Goal: Information Seeking & Learning: Learn about a topic

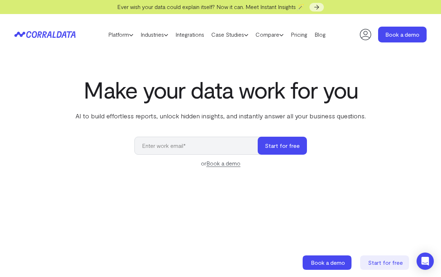
scroll to position [2, 0]
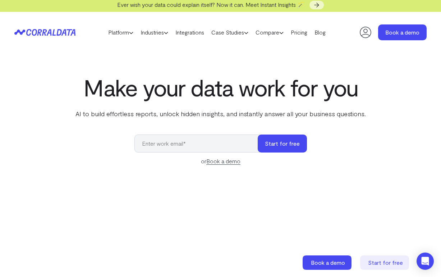
click at [149, 113] on p "AI to build effortless reports, unlock hidden insights, and instantly answer al…" at bounding box center [220, 113] width 293 height 9
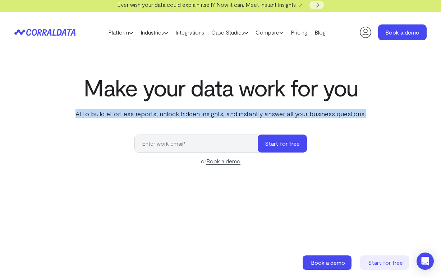
click at [149, 113] on p "AI to build effortless reports, unlock hidden insights, and instantly answer al…" at bounding box center [220, 113] width 293 height 9
click at [178, 114] on p "AI to build effortless reports, unlock hidden insights, and instantly answer al…" at bounding box center [220, 113] width 293 height 9
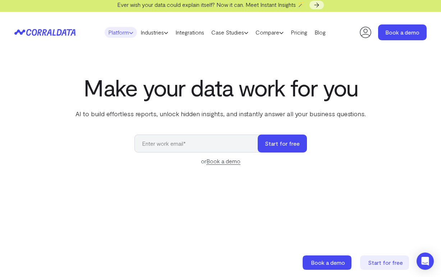
click at [105, 33] on link "Platform" at bounding box center [121, 32] width 32 height 11
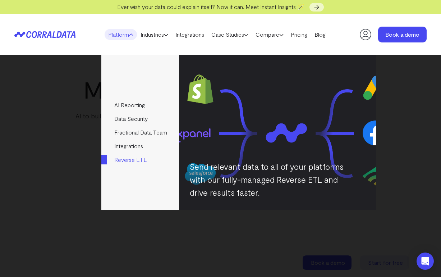
click at [137, 161] on link "Reverse ETL" at bounding box center [139, 160] width 77 height 14
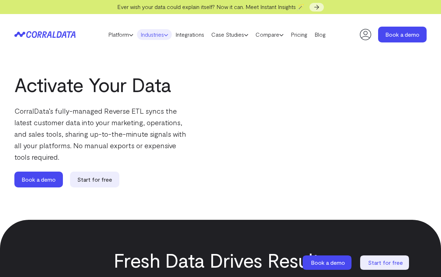
click at [137, 33] on link "Industries" at bounding box center [154, 34] width 35 height 11
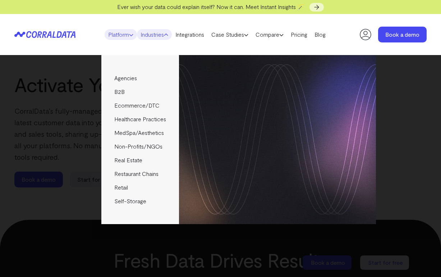
click at [125, 33] on link "Platform" at bounding box center [121, 34] width 32 height 11
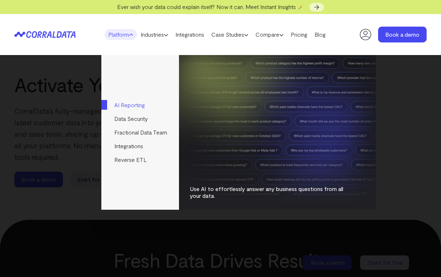
click at [134, 104] on link "AI Reporting" at bounding box center [139, 105] width 77 height 14
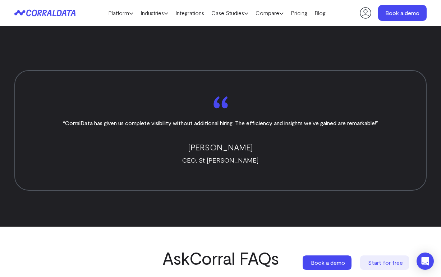
scroll to position [2745, 0]
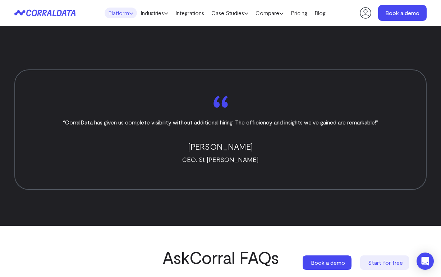
click at [121, 16] on link "Platform" at bounding box center [121, 13] width 32 height 11
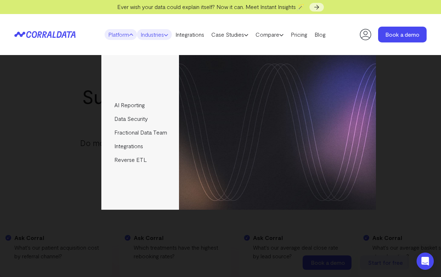
click at [162, 36] on link "Industries" at bounding box center [154, 34] width 35 height 11
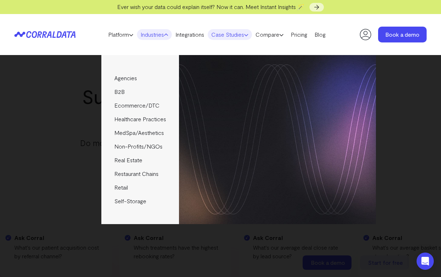
click at [233, 35] on link "Case Studies" at bounding box center [230, 34] width 44 height 11
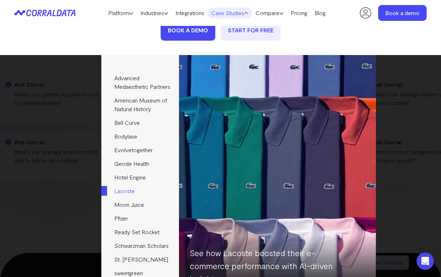
scroll to position [146, 0]
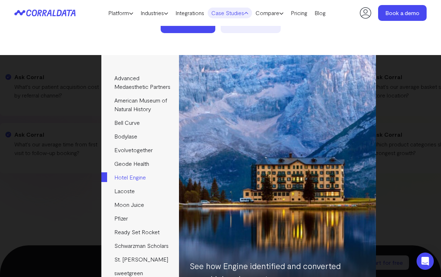
click at [133, 184] on link "Hotel Engine" at bounding box center [139, 177] width 77 height 14
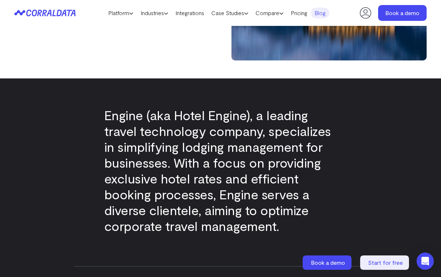
scroll to position [206, 0]
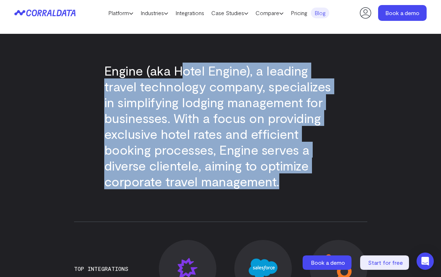
drag, startPoint x: 181, startPoint y: 70, endPoint x: 297, endPoint y: 179, distance: 159.8
click at [297, 179] on p "Engine (aka Hotel Engine), a leading travel technology company, specializes in …" at bounding box center [220, 126] width 233 height 127
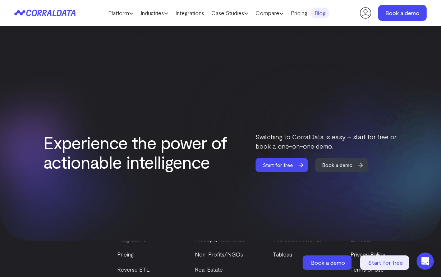
scroll to position [1254, 0]
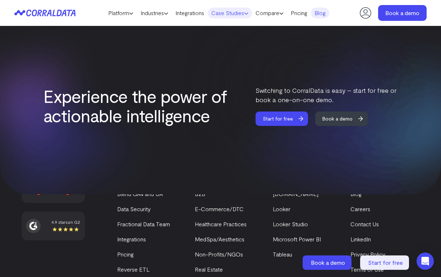
click at [235, 16] on link "Case Studies" at bounding box center [230, 13] width 44 height 11
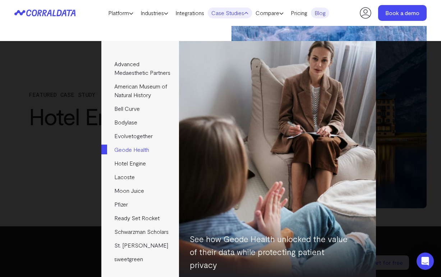
scroll to position [33, 0]
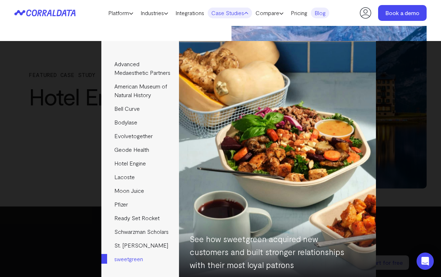
click at [134, 265] on link "sweetgreen" at bounding box center [139, 259] width 77 height 14
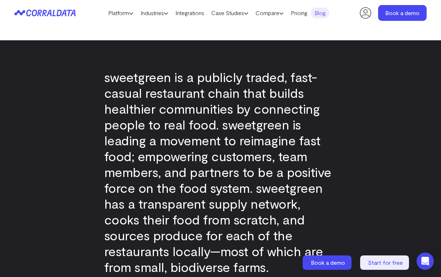
scroll to position [200, 0]
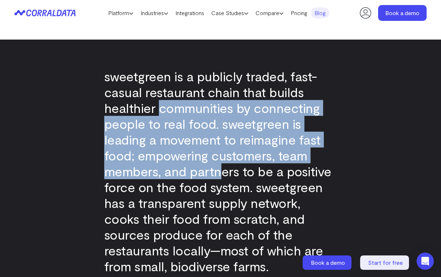
drag, startPoint x: 155, startPoint y: 106, endPoint x: 221, endPoint y: 172, distance: 93.1
click at [221, 172] on p "sweetgreen is a publicly traded, fast-casual restaurant chain that builds healt…" at bounding box center [220, 171] width 233 height 206
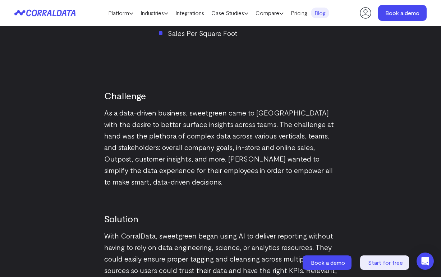
scroll to position [739, 0]
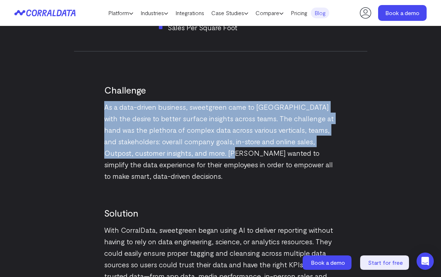
drag, startPoint x: 229, startPoint y: 158, endPoint x: 246, endPoint y: 91, distance: 69.1
click at [246, 91] on div "Challenge As a data-driven business, sweetgreen came to [GEOGRAPHIC_DATA] with …" at bounding box center [220, 120] width 233 height 123
click at [246, 91] on h2 "Challenge" at bounding box center [220, 90] width 233 height 12
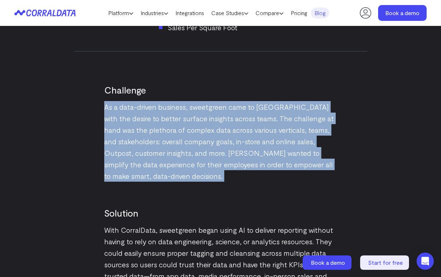
drag, startPoint x: 246, startPoint y: 91, endPoint x: 222, endPoint y: 177, distance: 89.0
click at [222, 177] on div "Challenge As a data-driven business, sweetgreen came to [GEOGRAPHIC_DATA] with …" at bounding box center [220, 120] width 233 height 123
click at [222, 177] on p "As a data-driven business, sweetgreen came to [GEOGRAPHIC_DATA] with the desire…" at bounding box center [220, 141] width 233 height 81
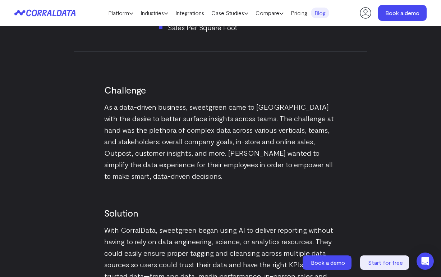
click at [222, 177] on p "As a data-driven business, sweetgreen came to [GEOGRAPHIC_DATA] with the desire…" at bounding box center [220, 141] width 233 height 81
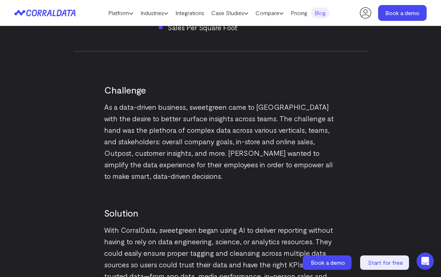
click at [222, 177] on p "As a data-driven business, sweetgreen came to [GEOGRAPHIC_DATA] with the desire…" at bounding box center [220, 141] width 233 height 81
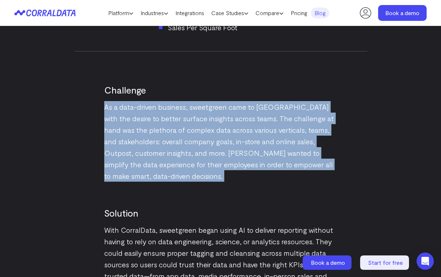
click at [222, 177] on p "As a data-driven business, sweetgreen came to [GEOGRAPHIC_DATA] with the desire…" at bounding box center [220, 141] width 233 height 81
click at [226, 176] on p "As a data-driven business, sweetgreen came to [GEOGRAPHIC_DATA] with the desire…" at bounding box center [220, 141] width 233 height 81
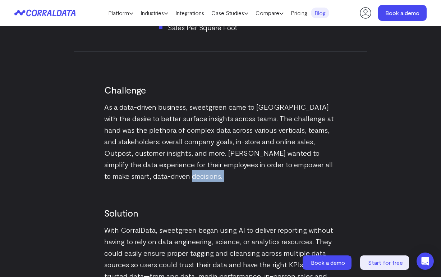
click at [226, 176] on p "As a data-driven business, sweetgreen came to [GEOGRAPHIC_DATA] with the desire…" at bounding box center [220, 141] width 233 height 81
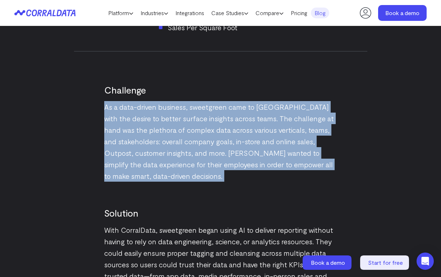
click at [226, 176] on p "As a data-driven business, sweetgreen came to [GEOGRAPHIC_DATA] with the desire…" at bounding box center [220, 141] width 233 height 81
click at [230, 177] on p "As a data-driven business, sweetgreen came to [GEOGRAPHIC_DATA] with the desire…" at bounding box center [220, 141] width 233 height 81
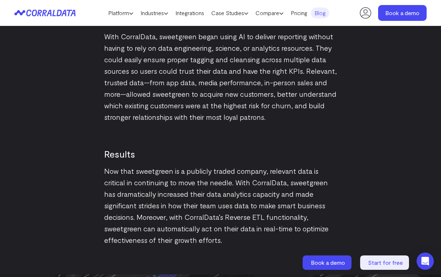
scroll to position [930, 0]
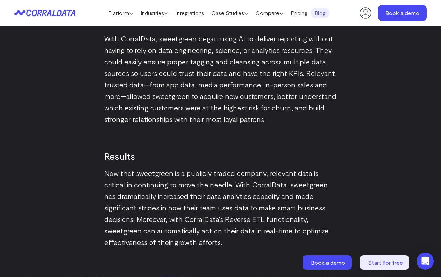
drag, startPoint x: 155, startPoint y: 43, endPoint x: 269, endPoint y: 105, distance: 129.1
click at [269, 105] on p "With CorralData, sweetgreen began using AI to deliver reporting without having …" at bounding box center [220, 79] width 233 height 92
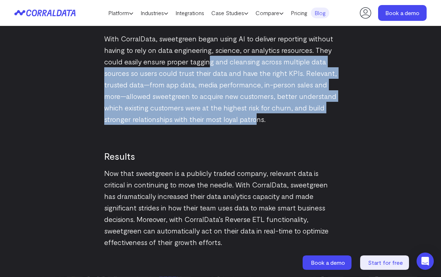
drag, startPoint x: 257, startPoint y: 119, endPoint x: 210, endPoint y: 56, distance: 78.6
click at [210, 56] on p "With CorralData, sweetgreen began using AI to deliver reporting without having …" at bounding box center [220, 79] width 233 height 92
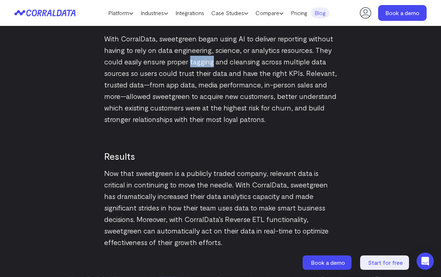
click at [210, 56] on p "With CorralData, sweetgreen began using AI to deliver reporting without having …" at bounding box center [220, 79] width 233 height 92
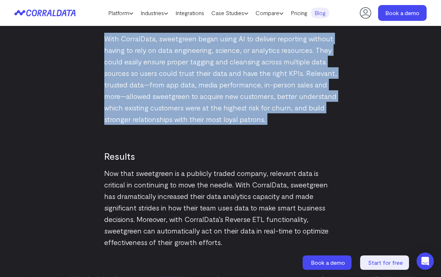
click at [210, 56] on p "With CorralData, sweetgreen began using AI to deliver reporting without having …" at bounding box center [220, 79] width 233 height 92
click at [218, 67] on p "With CorralData, sweetgreen began using AI to deliver reporting without having …" at bounding box center [220, 79] width 233 height 92
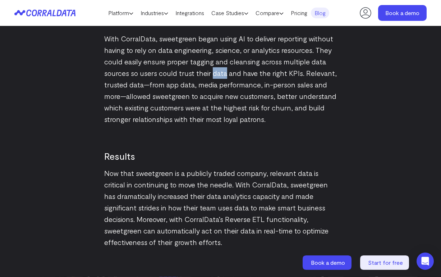
click at [218, 67] on p "With CorralData, sweetgreen began using AI to deliver reporting without having …" at bounding box center [220, 79] width 233 height 92
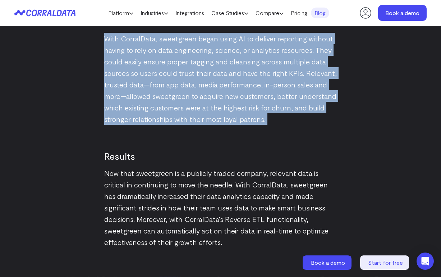
click at [218, 67] on p "With CorralData, sweetgreen began using AI to deliver reporting without having …" at bounding box center [220, 79] width 233 height 92
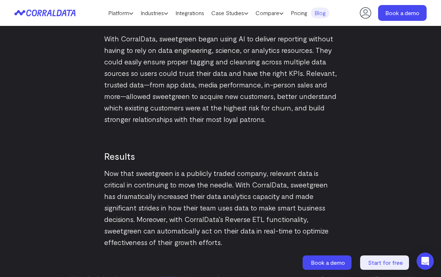
click at [247, 86] on p "With CorralData, sweetgreen began using AI to deliver reporting without having …" at bounding box center [220, 79] width 233 height 92
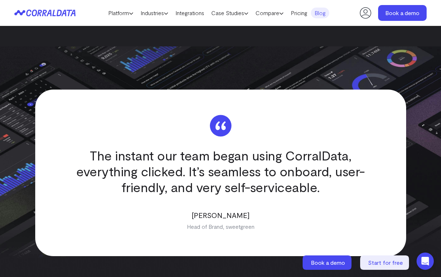
scroll to position [1194, 0]
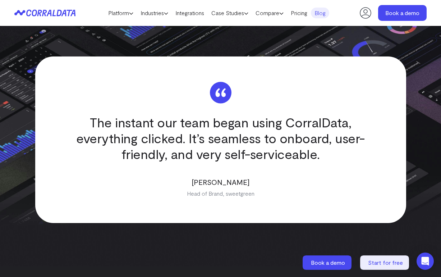
click at [247, 141] on q "The instant our team began using CorralData, everything clicked. It’s seamless …" at bounding box center [220, 137] width 305 height 47
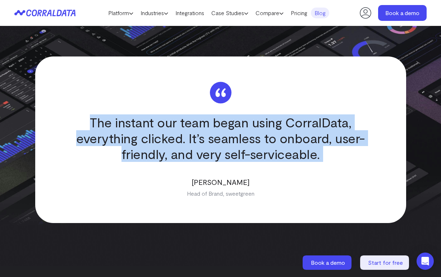
click at [247, 141] on q "The instant our team began using CorralData, everything clicked. It’s seamless …" at bounding box center [220, 137] width 305 height 47
click at [263, 146] on q "The instant our team began using CorralData, everything clicked. It’s seamless …" at bounding box center [220, 137] width 305 height 47
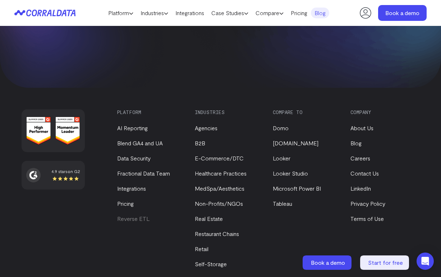
scroll to position [1604, 0]
